Goal: Browse casually: Explore the website without a specific task or goal

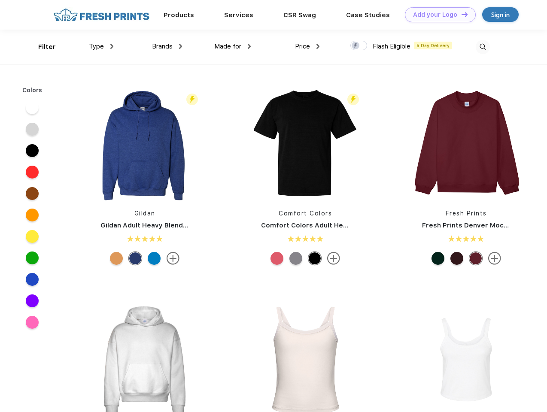
scroll to position [0, 0]
click at [437, 15] on link "Add your Logo Design Tool" at bounding box center [440, 14] width 71 height 15
click at [0, 0] on div "Design Tool" at bounding box center [0, 0] width 0 height 0
click at [460, 14] on link "Add your Logo Design Tool" at bounding box center [440, 14] width 71 height 15
click at [41, 47] on div "Filter" at bounding box center [47, 47] width 18 height 10
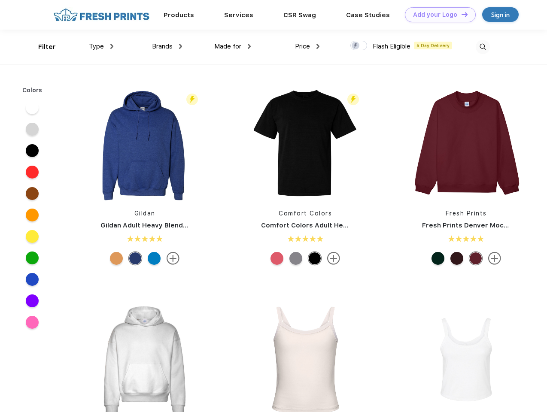
click at [101, 46] on span "Type" at bounding box center [96, 46] width 15 height 8
click at [167, 46] on span "Brands" at bounding box center [162, 46] width 21 height 8
click at [233, 46] on span "Made for" at bounding box center [227, 46] width 27 height 8
click at [307, 46] on span "Price" at bounding box center [302, 46] width 15 height 8
click at [359, 46] on div at bounding box center [358, 45] width 17 height 9
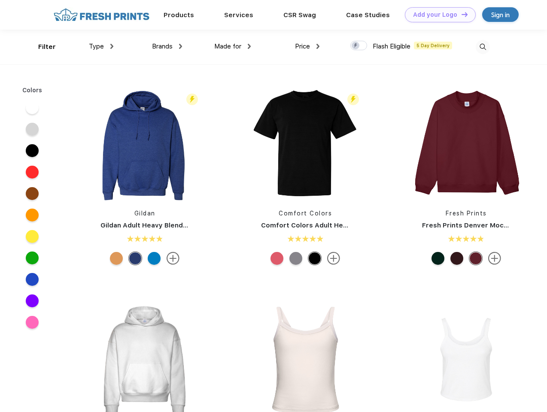
click at [356, 46] on input "checkbox" at bounding box center [353, 43] width 6 height 6
click at [482, 47] on img at bounding box center [482, 47] width 14 height 14
